Goal: Navigation & Orientation: Find specific page/section

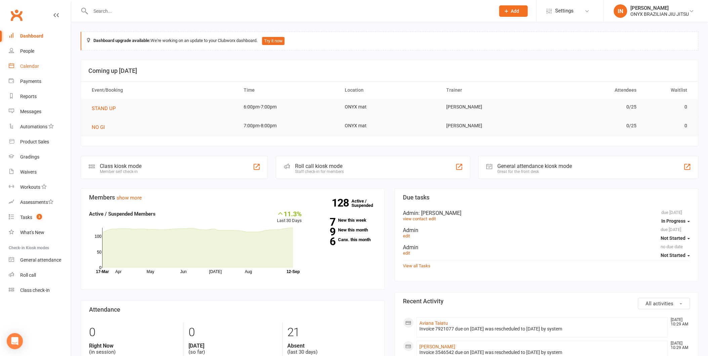
click at [30, 67] on div "Calendar" at bounding box center [29, 66] width 19 height 5
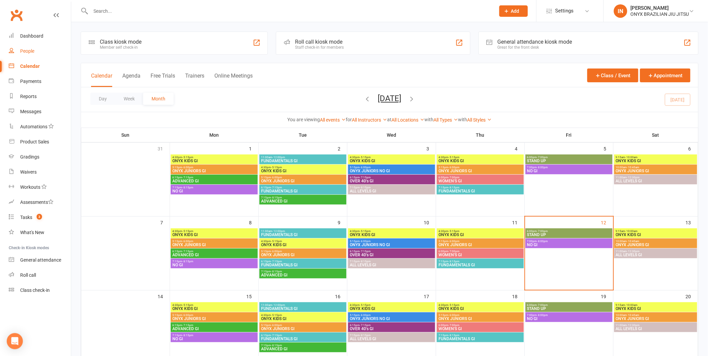
click at [29, 49] on div "People" at bounding box center [27, 50] width 14 height 5
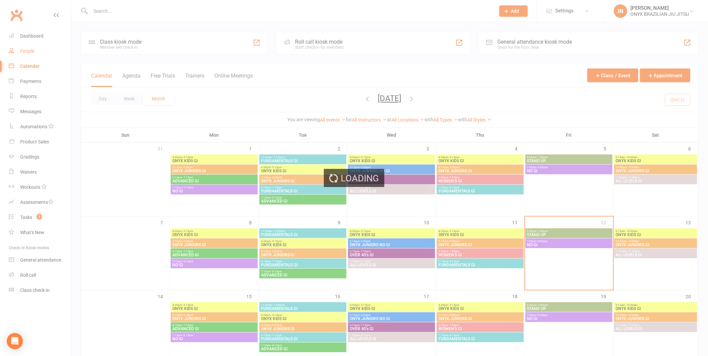
select select "100"
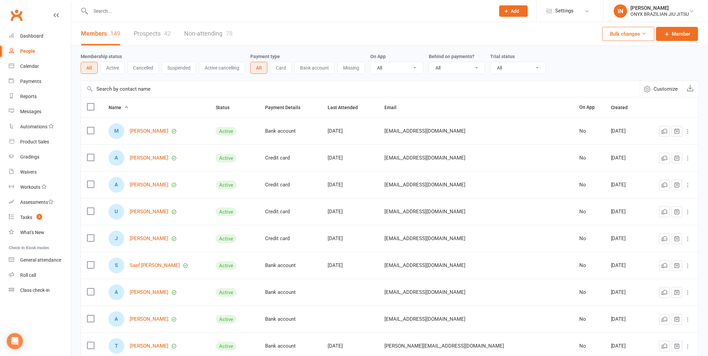
click at [115, 70] on button "Active" at bounding box center [113, 68] width 24 height 12
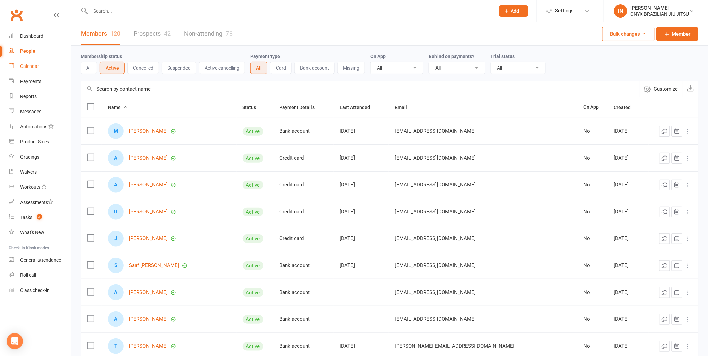
click at [32, 68] on div "Calendar" at bounding box center [29, 66] width 19 height 5
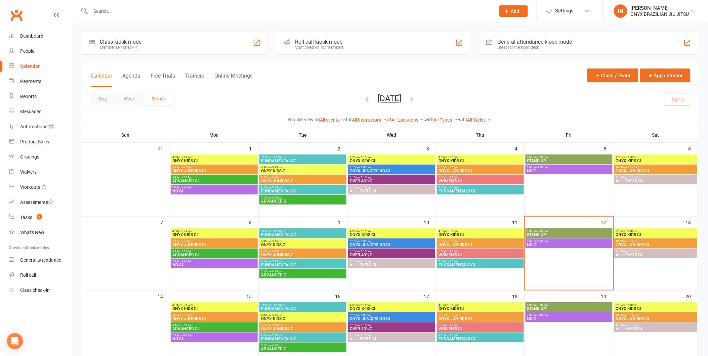
click at [325, 48] on div "Staff check-in for members" at bounding box center [319, 47] width 49 height 5
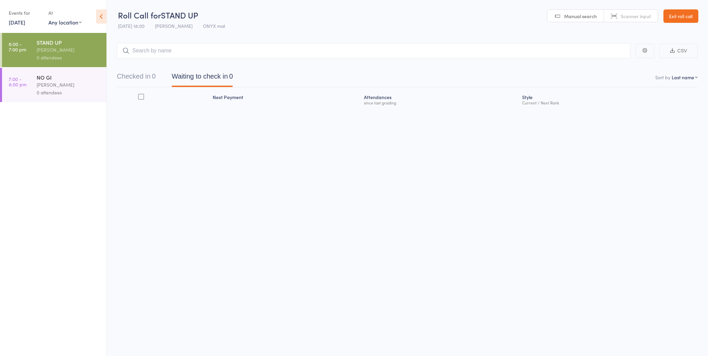
click at [71, 47] on div "[PERSON_NAME]" at bounding box center [69, 50] width 64 height 8
